Goal: Information Seeking & Learning: Compare options

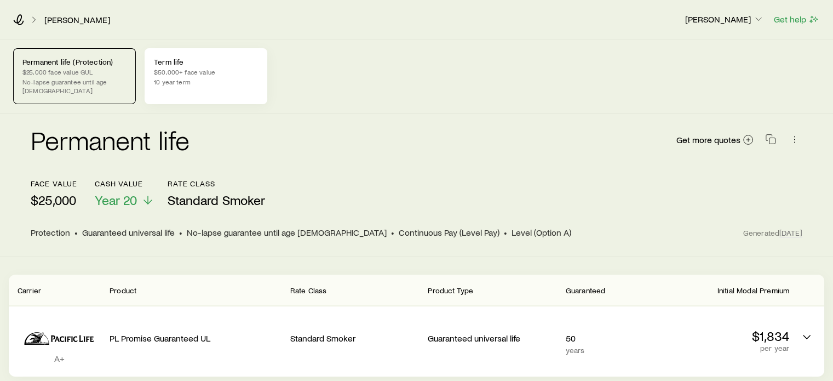
click at [205, 67] on p "$50,000+ face value" at bounding box center [206, 71] width 104 height 9
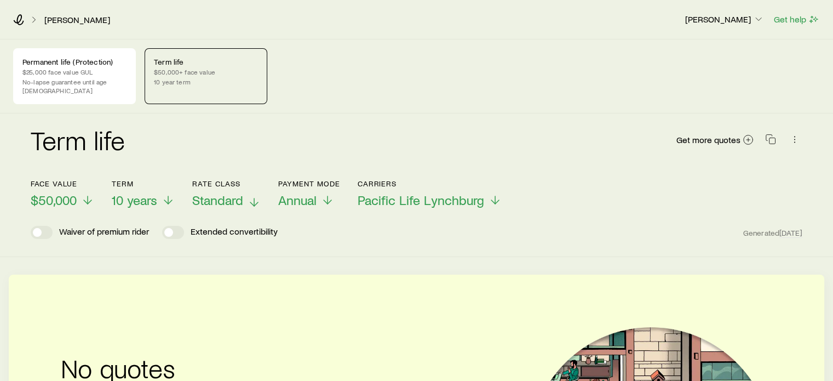
click at [232, 192] on span "Standard" at bounding box center [217, 199] width 51 height 15
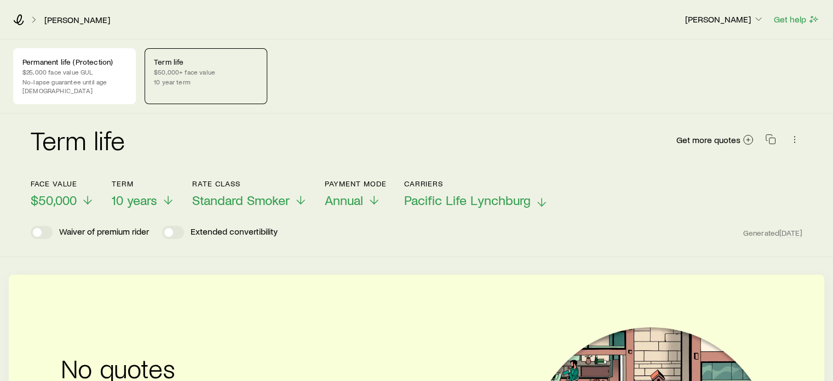
click at [480, 192] on span "Pacific Life Lynchburg" at bounding box center [467, 199] width 127 height 15
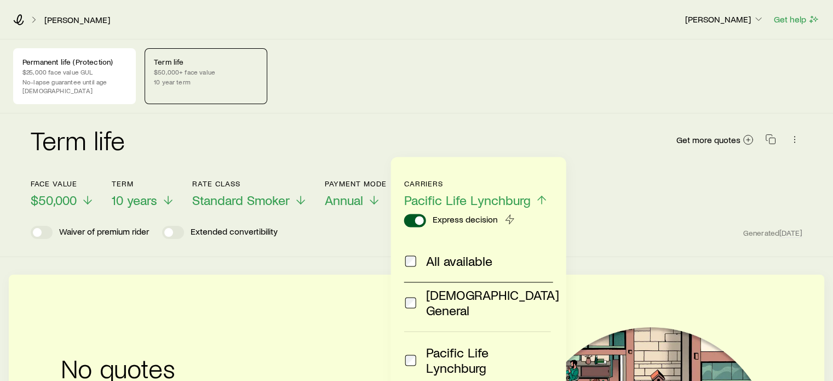
click at [411, 254] on span at bounding box center [410, 260] width 13 height 15
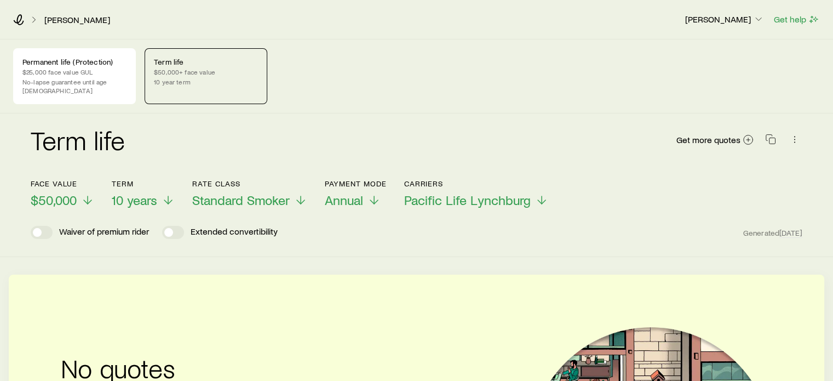
click at [386, 147] on div "Term life Get more quotes" at bounding box center [417, 146] width 772 height 39
click at [473, 192] on span "Pacific Life Lynchburg" at bounding box center [467, 199] width 127 height 15
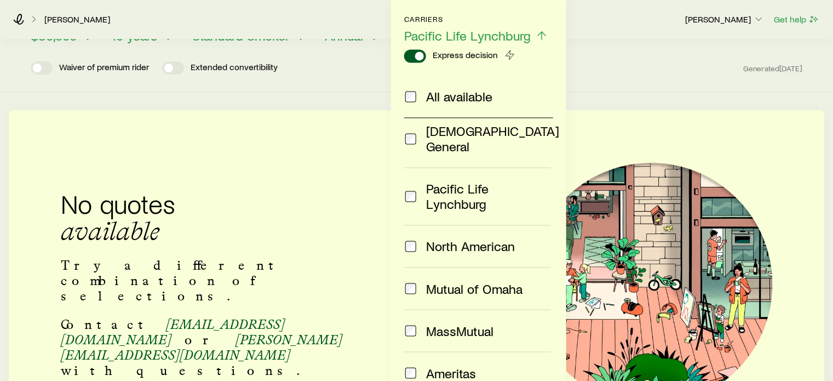
scroll to position [93, 0]
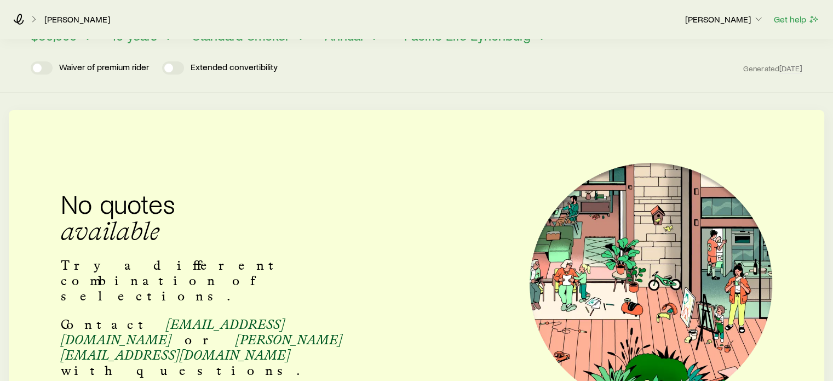
click at [346, 198] on div "No quotes available Try a different combination of selections. Contact [EMAIL_A…" at bounding box center [416, 284] width 833 height 243
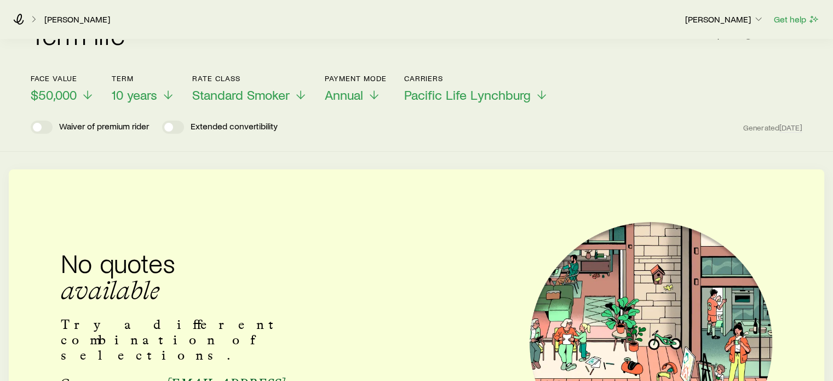
scroll to position [55, 0]
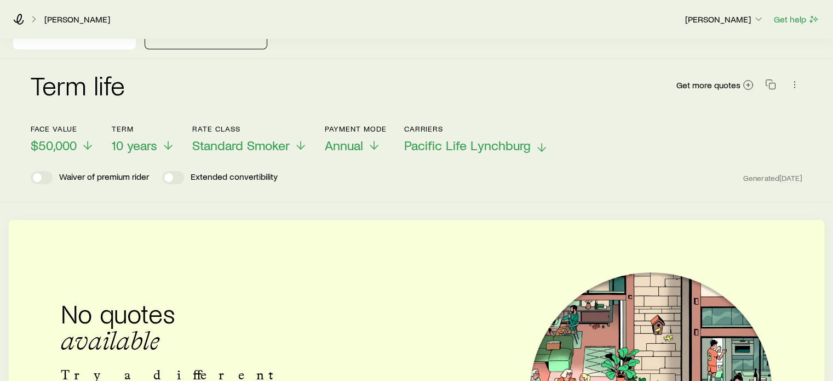
click at [463, 137] on span "Pacific Life Lynchburg" at bounding box center [467, 144] width 127 height 15
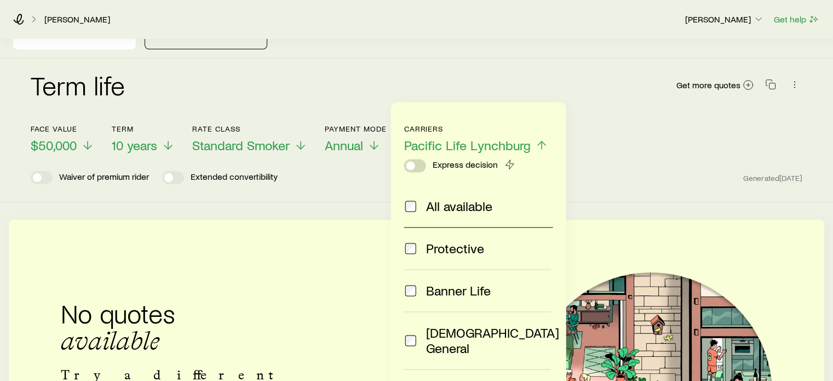
click at [417, 169] on span at bounding box center [415, 165] width 22 height 13
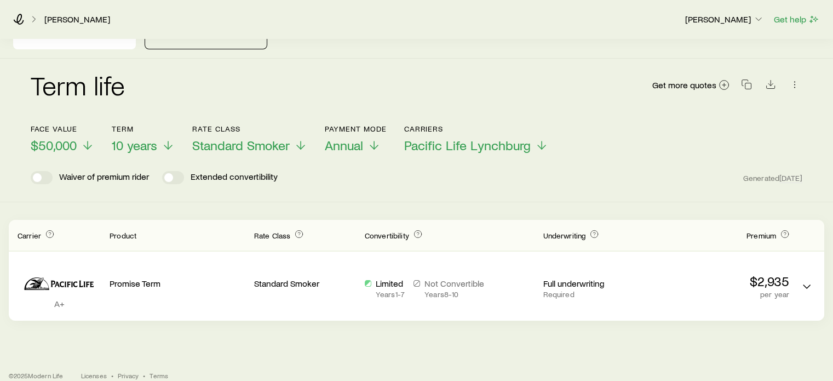
click at [332, 171] on div "Waiver of premium rider Extended convertibility Generated [DATE]" at bounding box center [417, 177] width 772 height 13
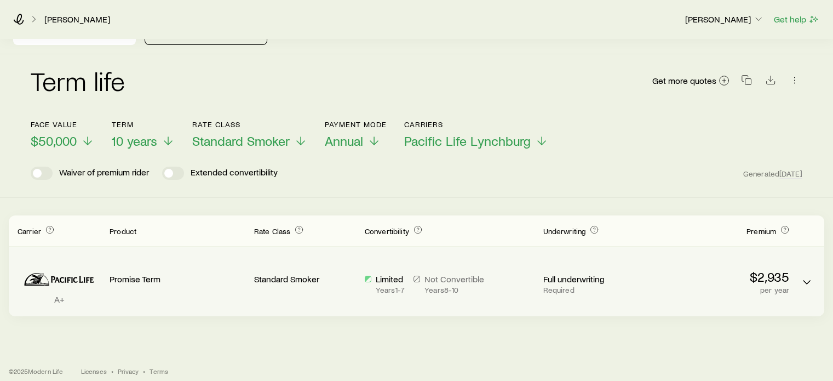
click at [780, 273] on p "$2,935" at bounding box center [721, 276] width 136 height 15
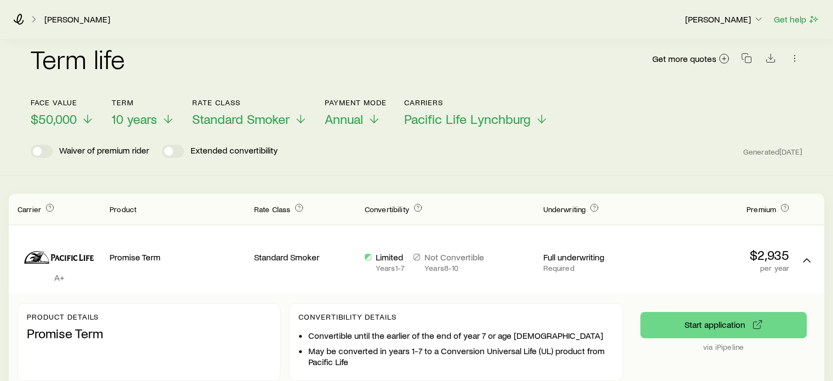
scroll to position [100, 0]
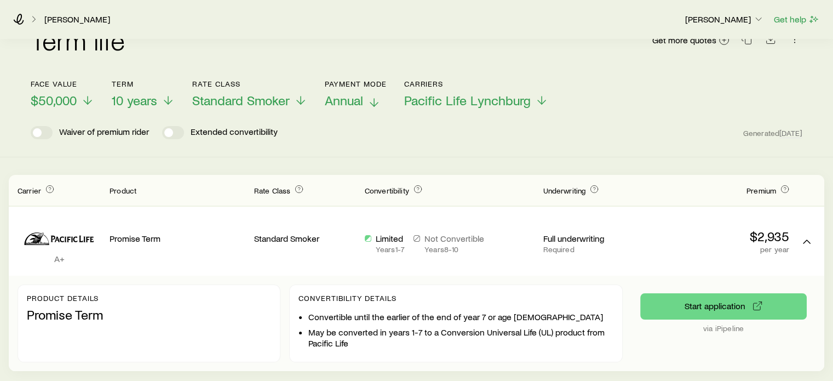
click at [348, 93] on span "Annual" at bounding box center [344, 100] width 38 height 15
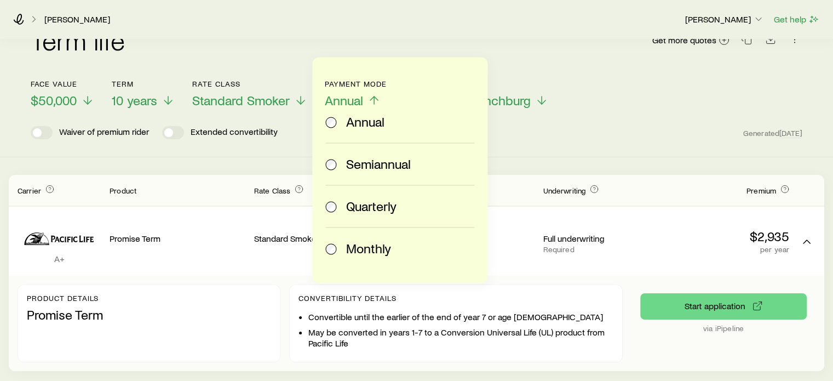
click at [338, 249] on div "Monthly" at bounding box center [397, 247] width 145 height 15
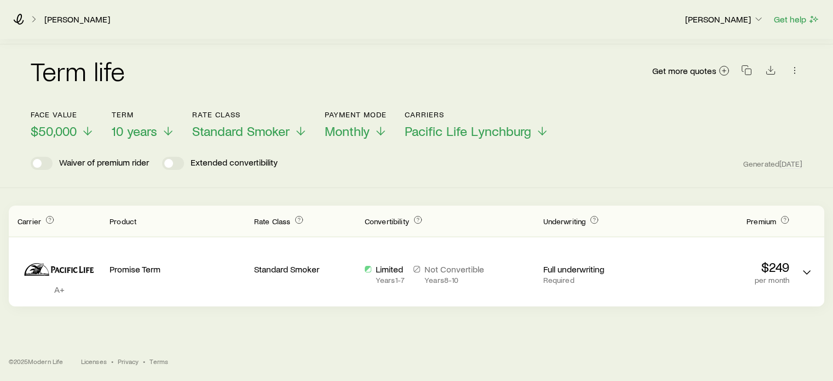
scroll to position [59, 0]
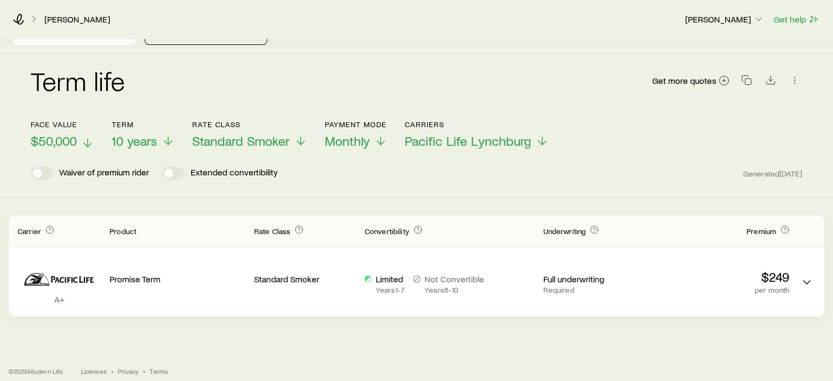
click at [74, 133] on span "$50,000" at bounding box center [54, 140] width 46 height 15
click at [84, 133] on p "$100,000" at bounding box center [64, 140] width 67 height 15
click at [66, 133] on span "$75,000" at bounding box center [53, 140] width 44 height 15
